Goal: Find specific page/section: Find specific page/section

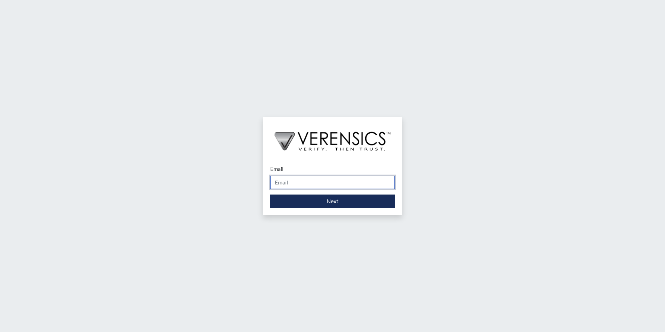
click at [298, 180] on input "Email" at bounding box center [332, 182] width 125 height 13
type input "[PERSON_NAME][EMAIL_ADDRESS][PERSON_NAME][DOMAIN_NAME]"
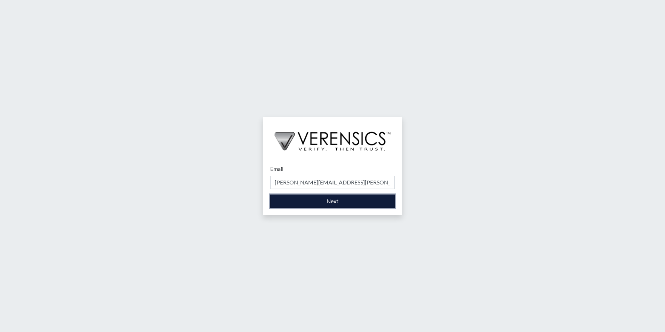
click at [310, 202] on button "Next" at bounding box center [332, 201] width 125 height 13
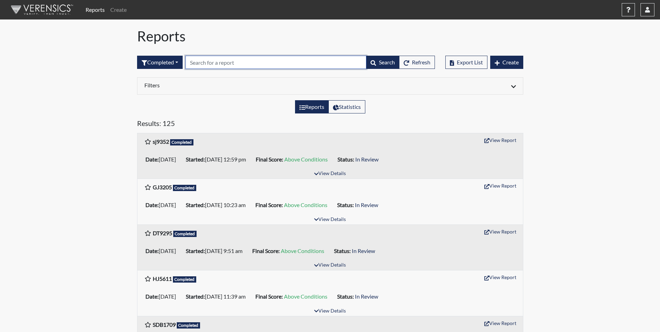
click at [211, 65] on input "text" at bounding box center [276, 62] width 181 height 13
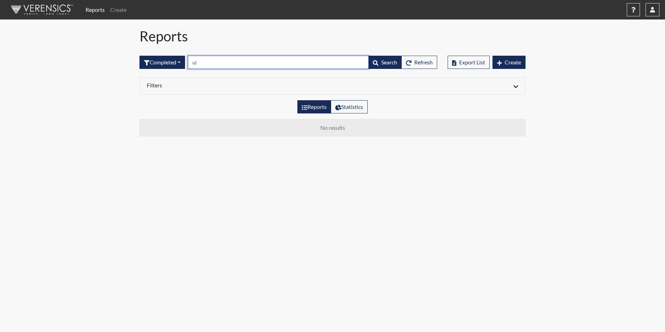
type input "v"
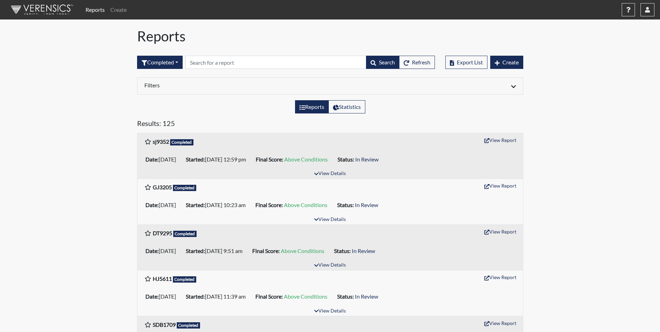
click at [320, 108] on label "Reports" at bounding box center [312, 106] width 34 height 13
click at [304, 107] on input "Reports" at bounding box center [302, 105] width 5 height 5
radio input "true"
click at [376, 60] on button "Search" at bounding box center [382, 62] width 33 height 13
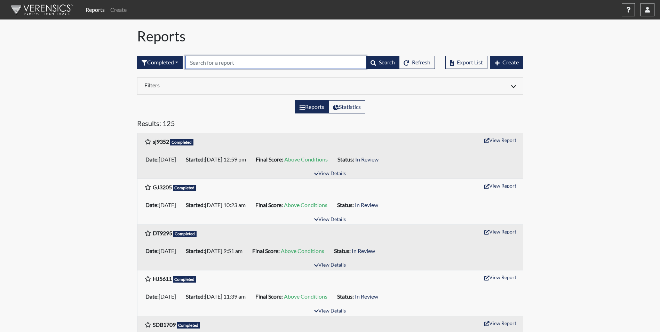
click at [315, 63] on input "text" at bounding box center [276, 62] width 181 height 13
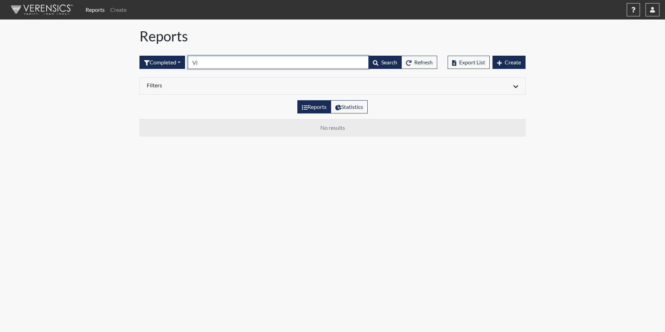
type input "V"
type input "a"
